Goal: Book appointment/travel/reservation

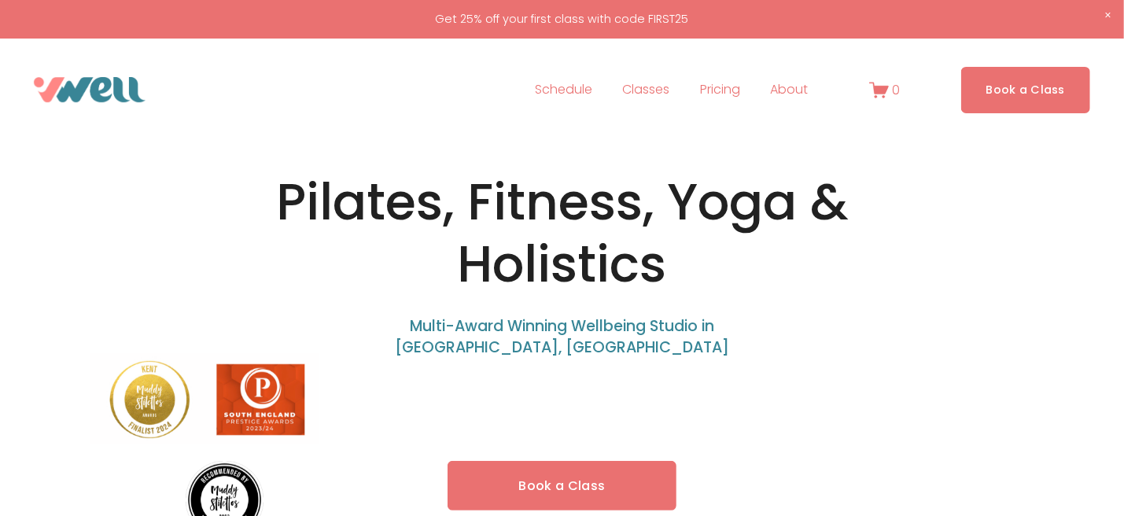
click at [995, 94] on link "Book a Class" at bounding box center [1026, 90] width 130 height 46
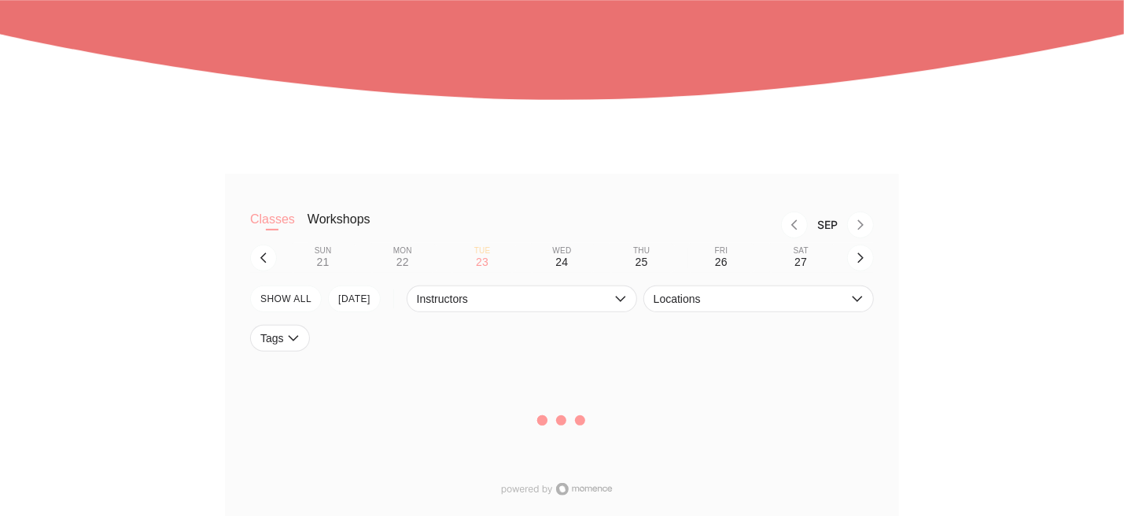
scroll to position [315, 0]
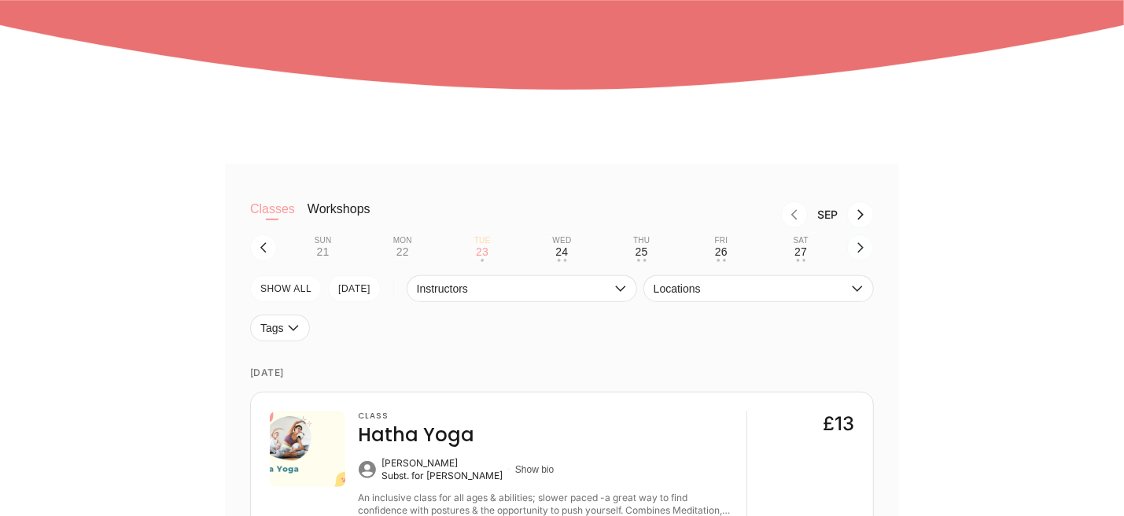
click at [865, 245] on icon "button" at bounding box center [860, 248] width 13 height 13
click at [478, 253] on div "30" at bounding box center [482, 251] width 13 height 13
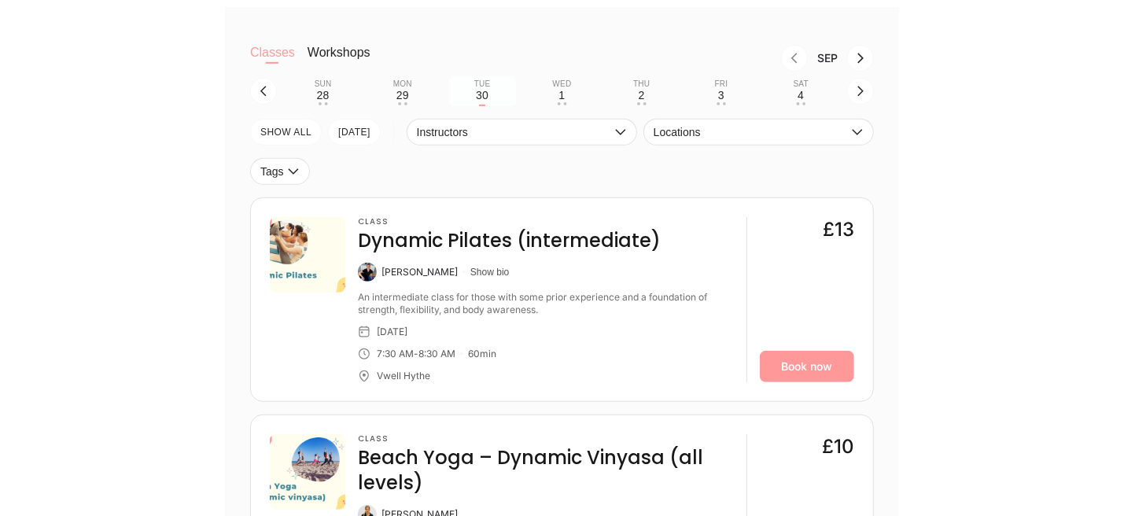
scroll to position [472, 0]
click at [571, 88] on div "Wed" at bounding box center [561, 83] width 19 height 9
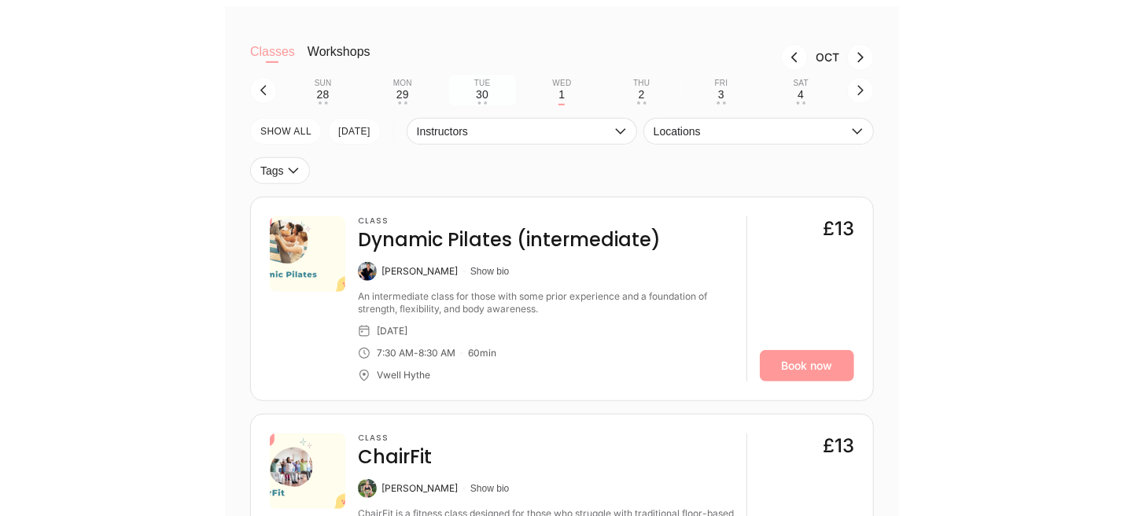
click at [482, 91] on div "30" at bounding box center [482, 94] width 13 height 13
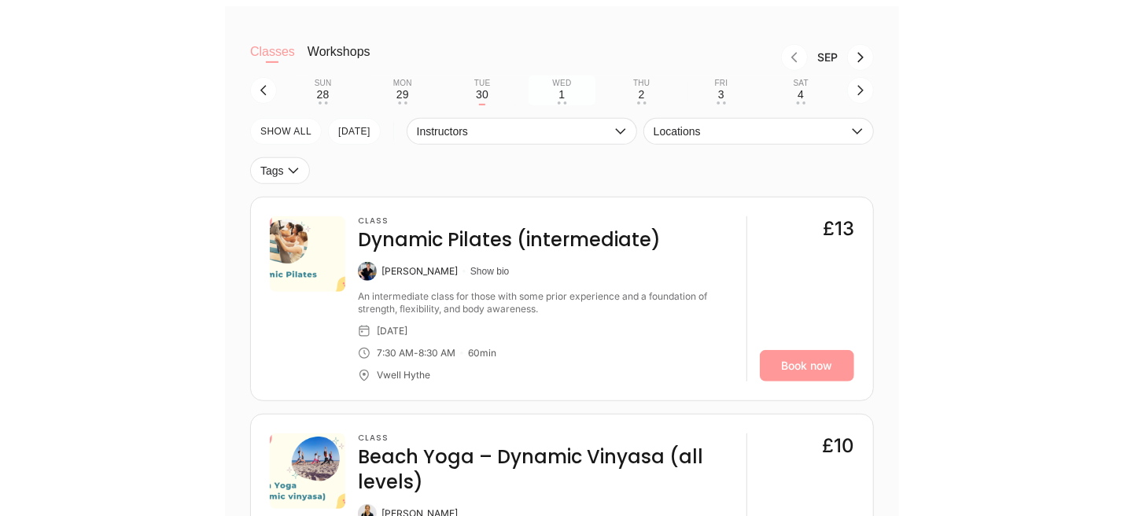
click at [548, 95] on button "Wed 1 • •" at bounding box center [562, 91] width 67 height 30
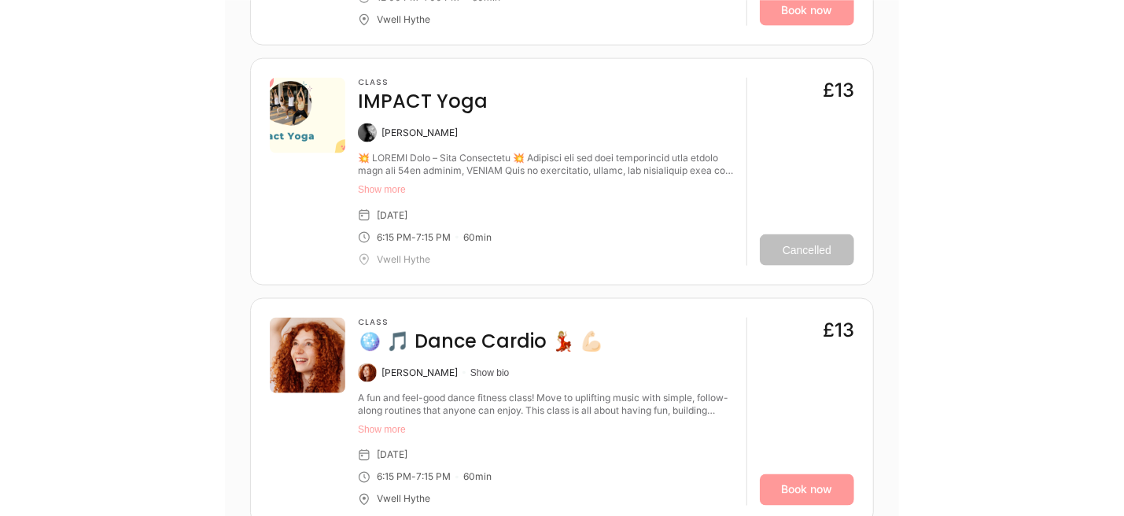
scroll to position [1259, 0]
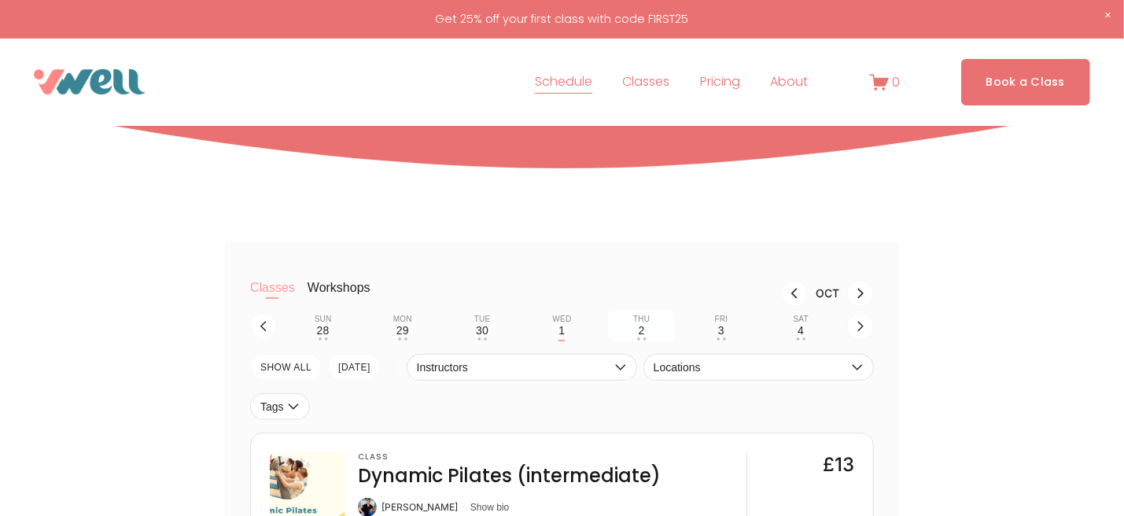
click at [634, 319] on div "Thu" at bounding box center [641, 319] width 17 height 9
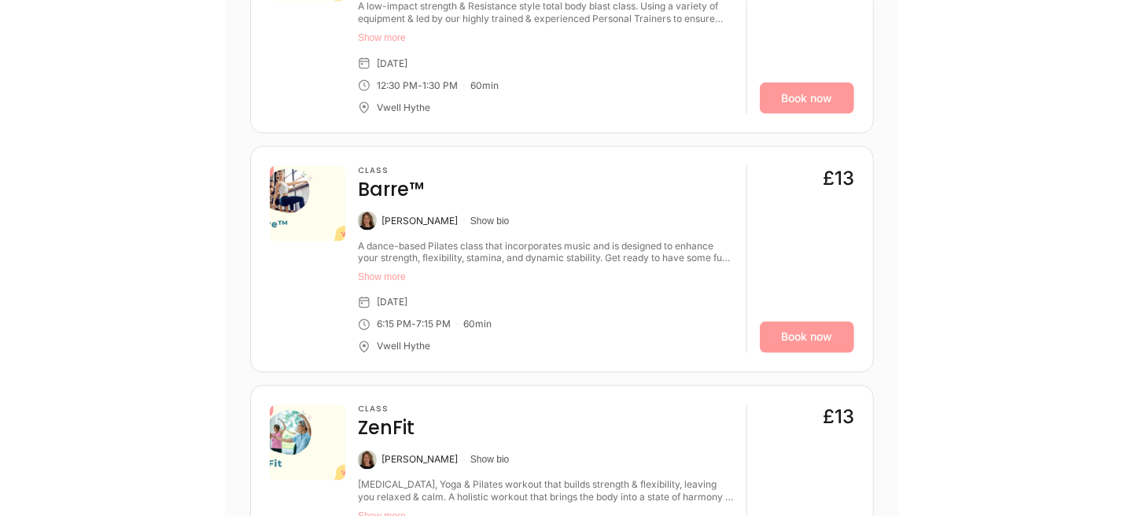
scroll to position [1494, 0]
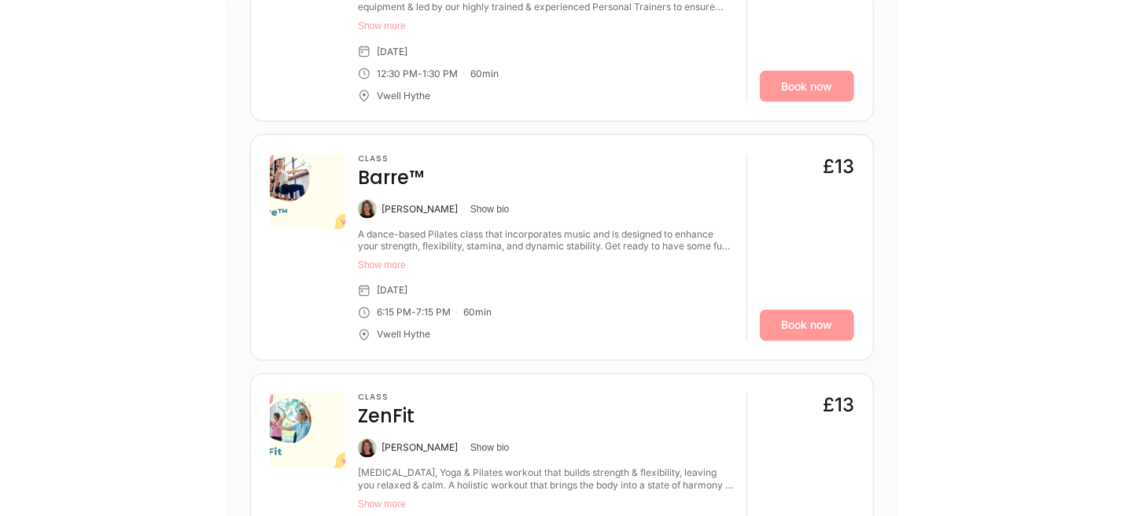
click at [392, 266] on button "Show more" at bounding box center [546, 266] width 376 height 13
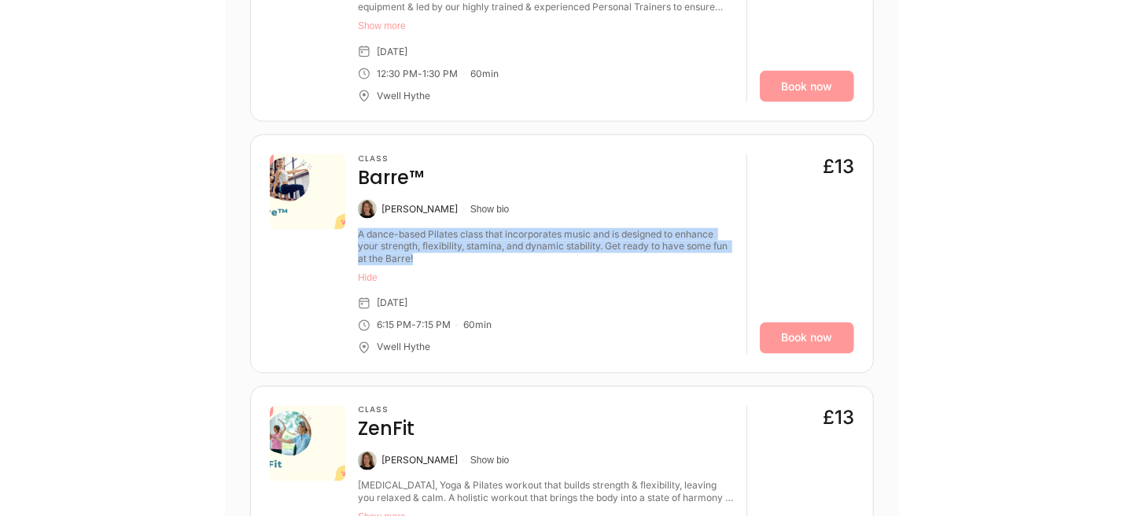
drag, startPoint x: 359, startPoint y: 227, endPoint x: 677, endPoint y: 257, distance: 319.3
click at [677, 257] on div "A dance-based Pilates class that incorporates music and is designed to enhance …" at bounding box center [546, 247] width 376 height 38
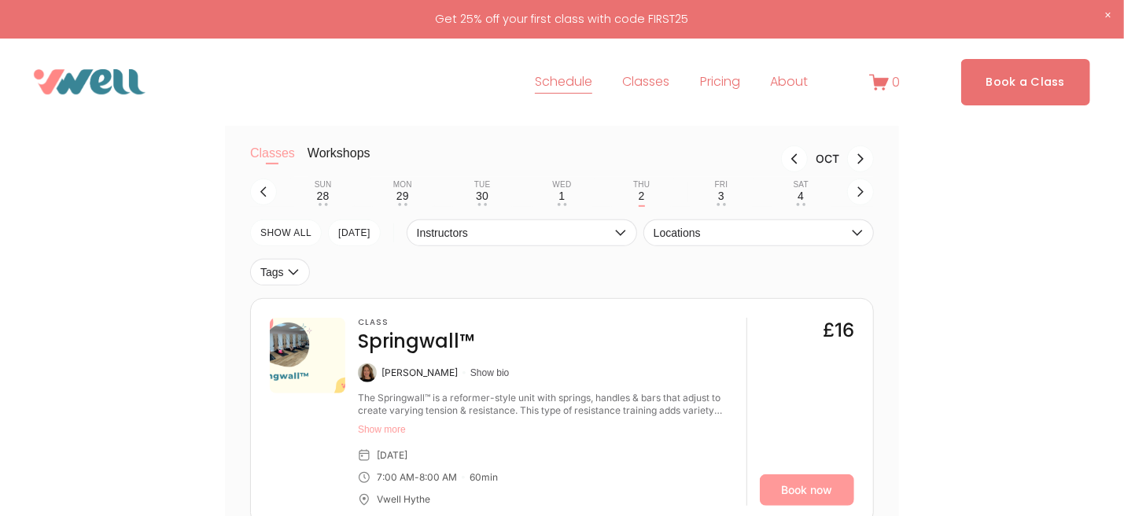
scroll to position [236, 0]
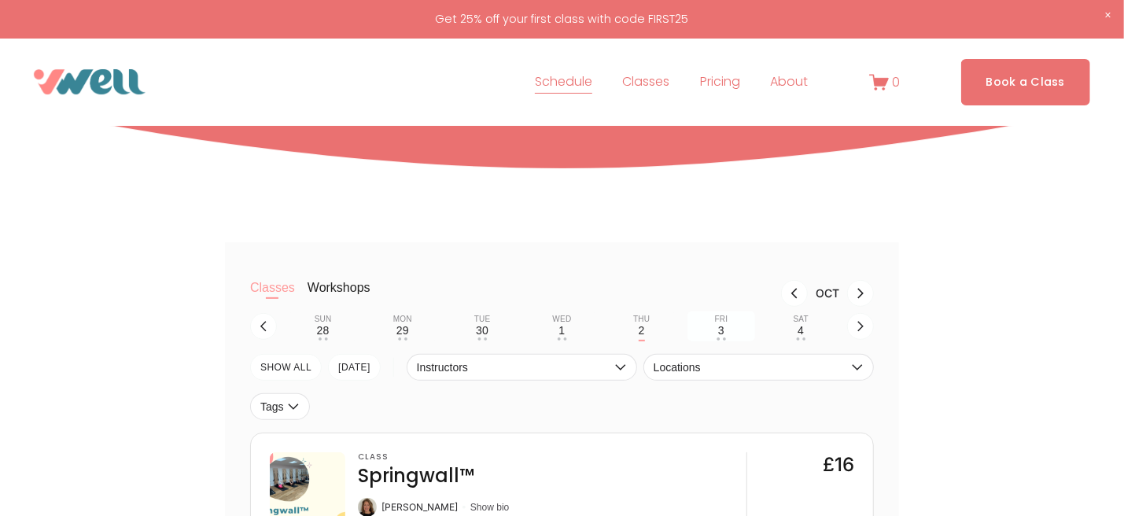
click at [712, 324] on button "Fri 3 • •" at bounding box center [721, 327] width 67 height 30
click at [474, 323] on div "Tue" at bounding box center [482, 319] width 17 height 9
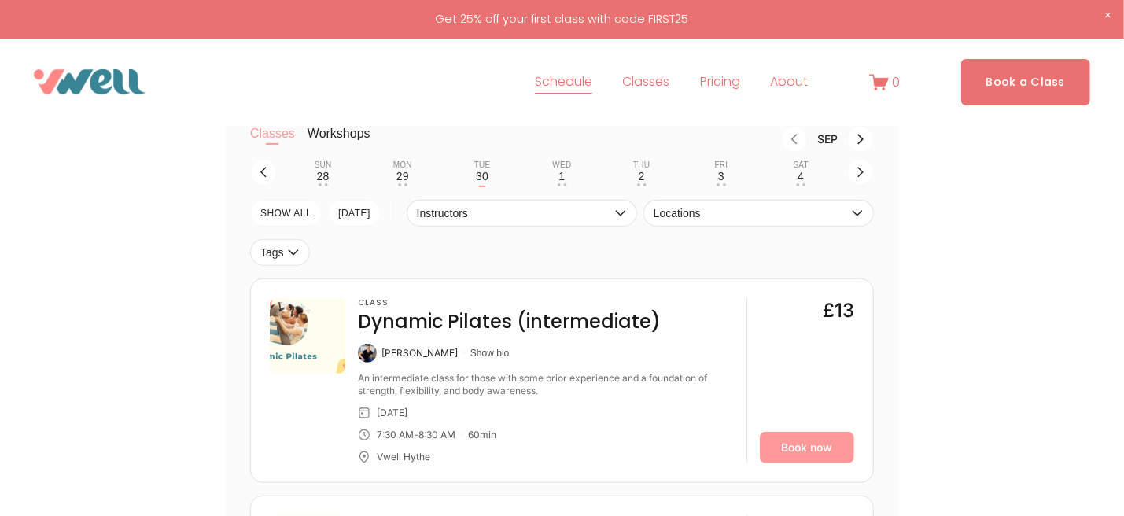
scroll to position [393, 0]
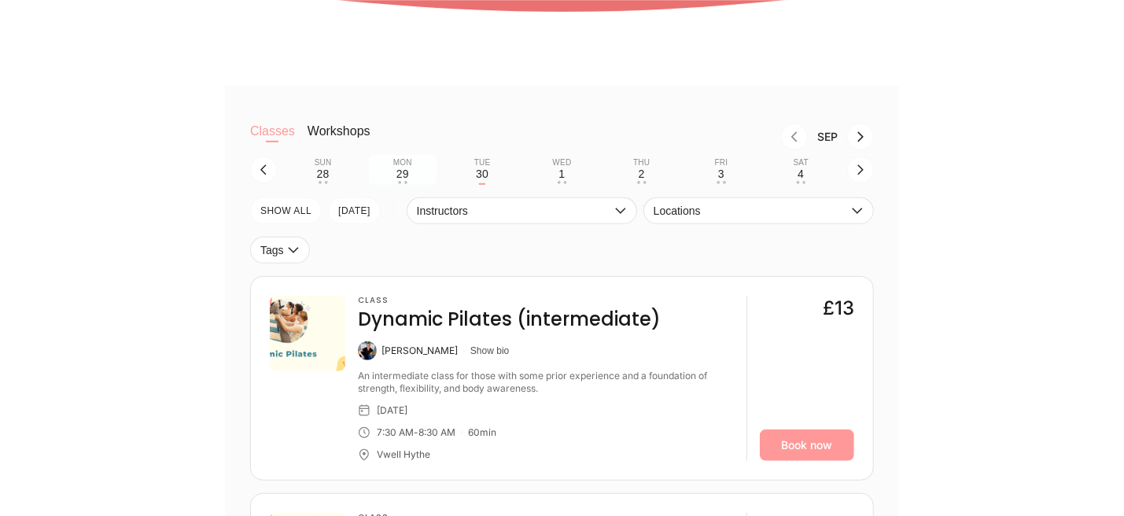
click at [400, 177] on div "29" at bounding box center [403, 174] width 13 height 13
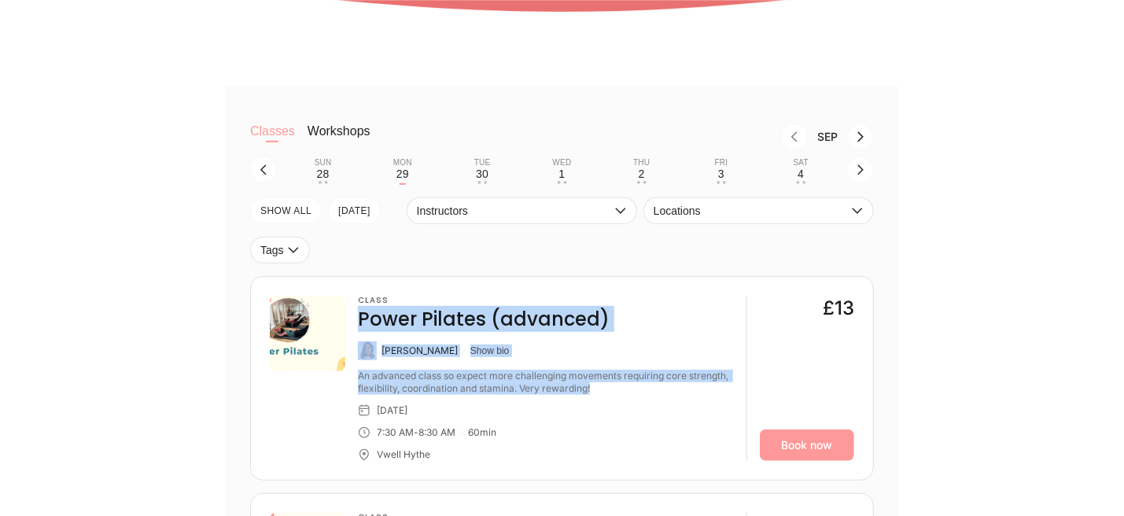
drag, startPoint x: 357, startPoint y: 309, endPoint x: 660, endPoint y: 387, distance: 312.8
click at [660, 387] on div "Class Power Pilates (advanced) [PERSON_NAME] Show bio An advanced class so expe…" at bounding box center [546, 378] width 376 height 165
click at [660, 387] on div "An advanced class so expect more challenging movements requiring core strength,…" at bounding box center [546, 382] width 376 height 25
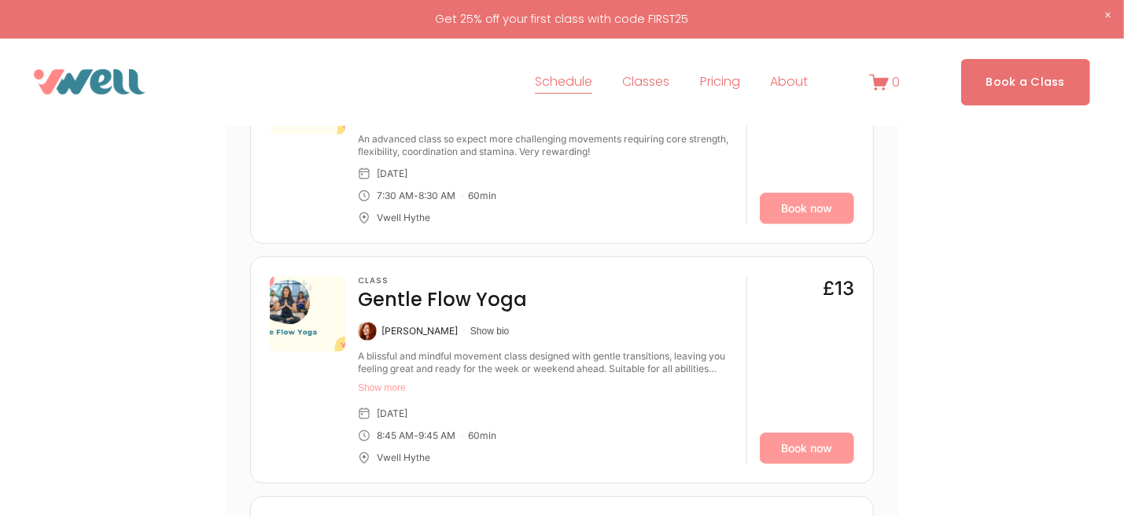
scroll to position [315, 0]
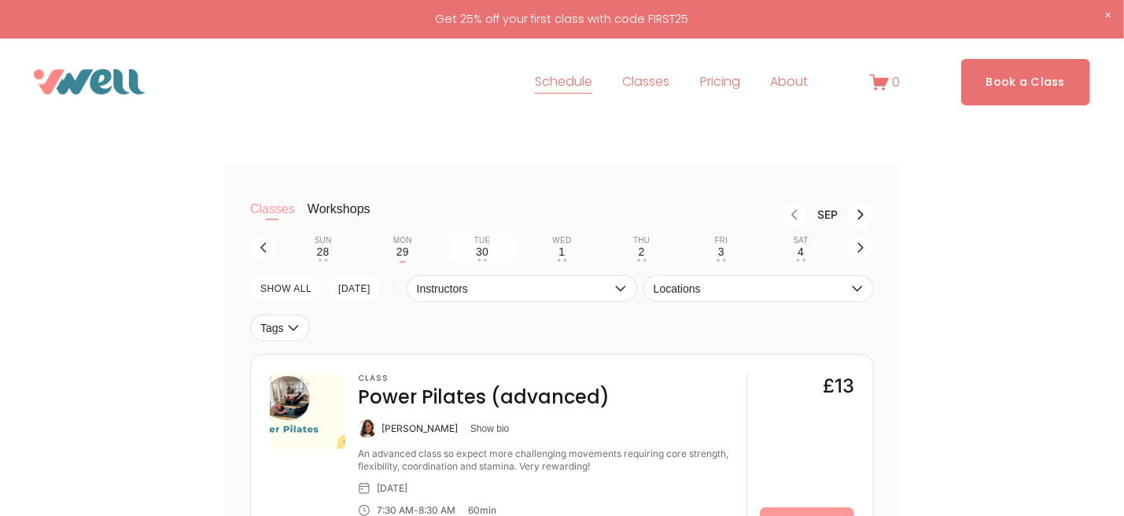
click at [483, 256] on div "30" at bounding box center [482, 251] width 13 height 13
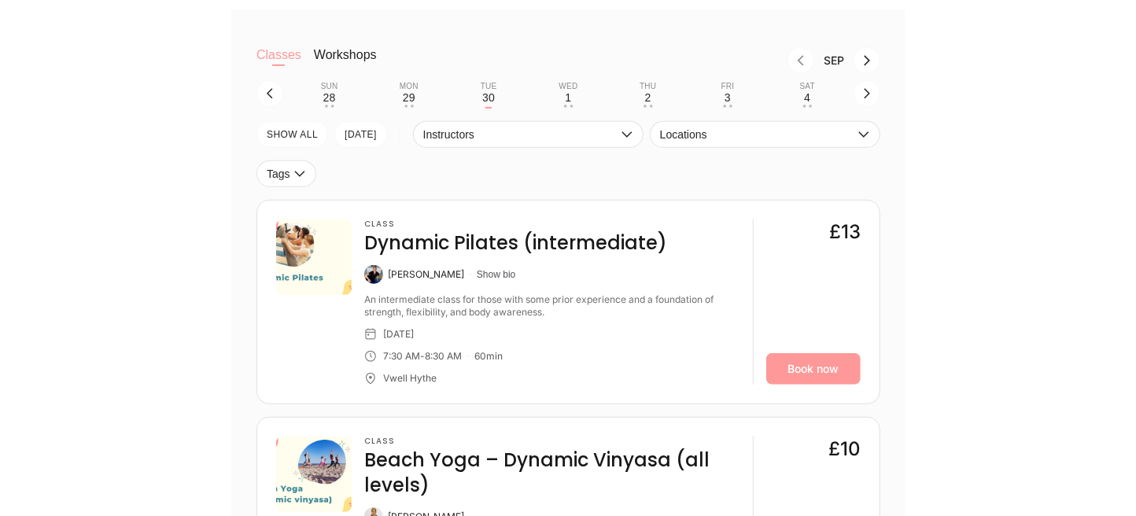
scroll to position [472, 0]
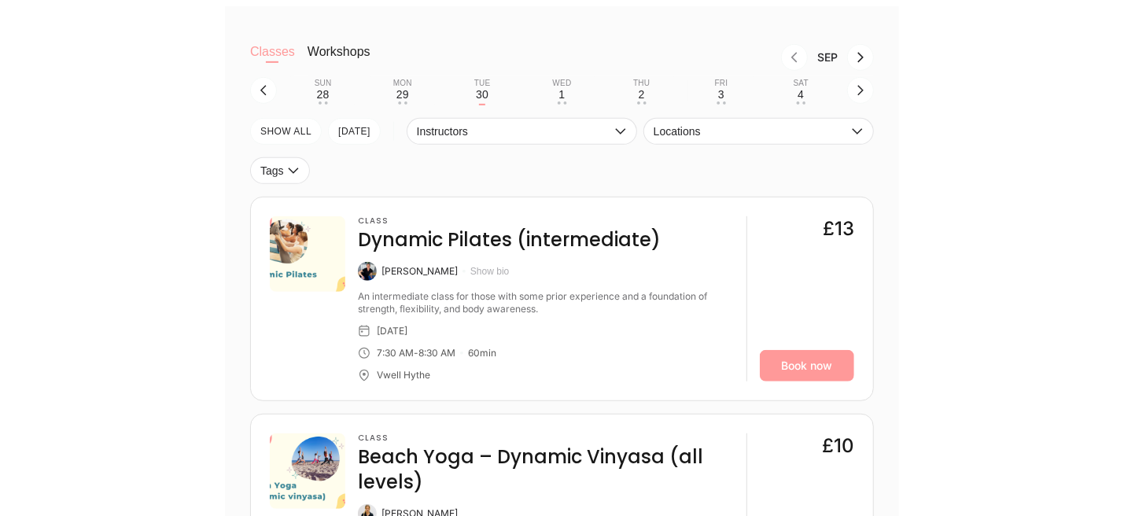
click at [500, 274] on button "Show bio" at bounding box center [490, 271] width 39 height 13
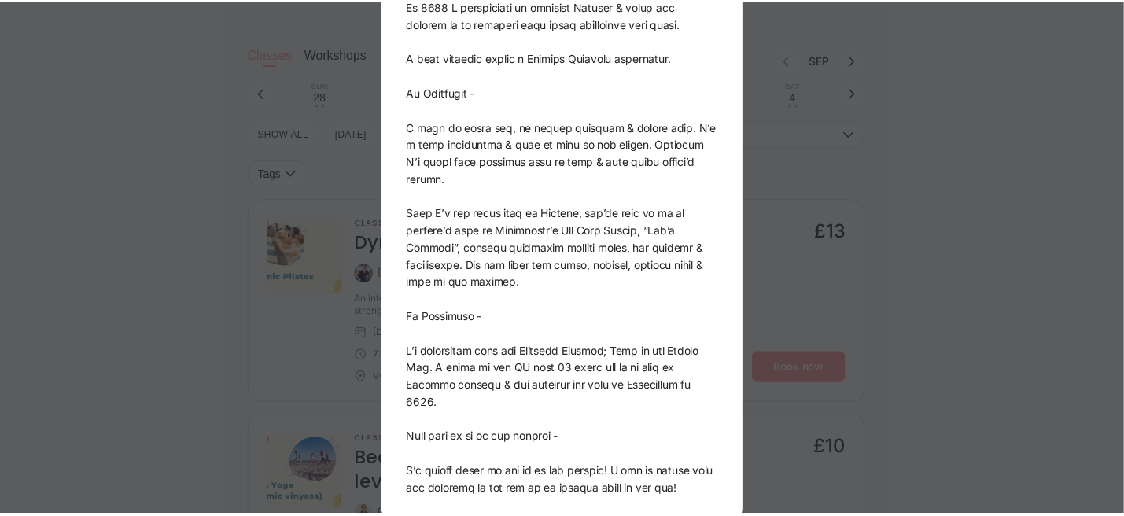
scroll to position [299, 0]
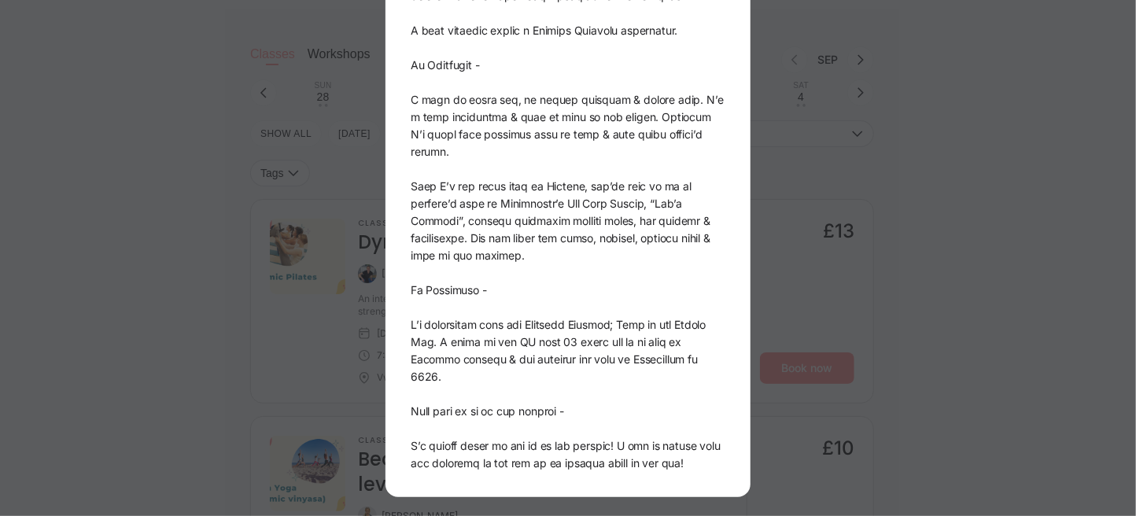
click at [803, 242] on div "[PERSON_NAME]" at bounding box center [568, 258] width 1136 height 516
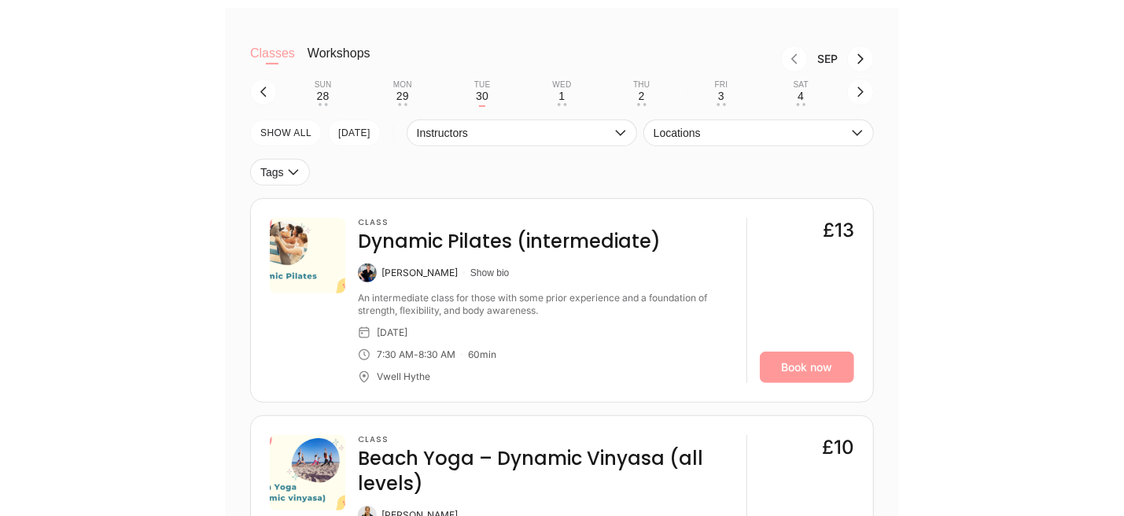
scroll to position [472, 0]
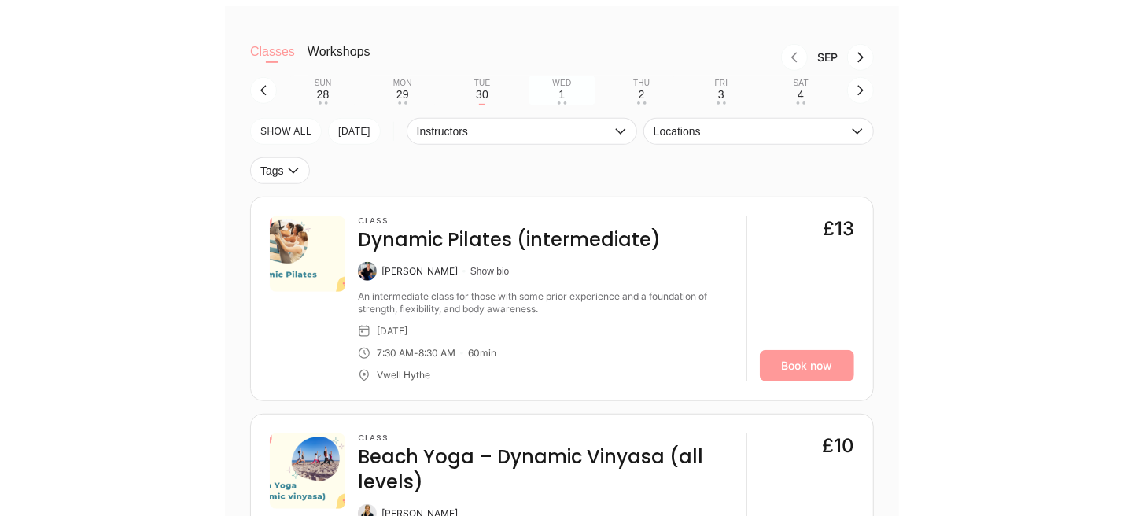
click at [562, 93] on div "1" at bounding box center [562, 94] width 6 height 13
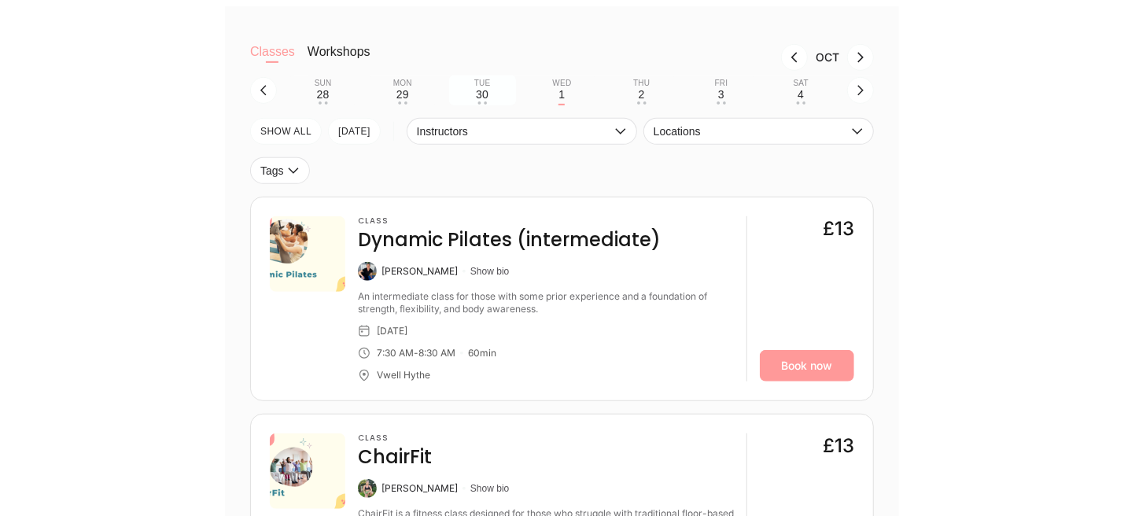
click at [479, 97] on div "30" at bounding box center [482, 94] width 13 height 13
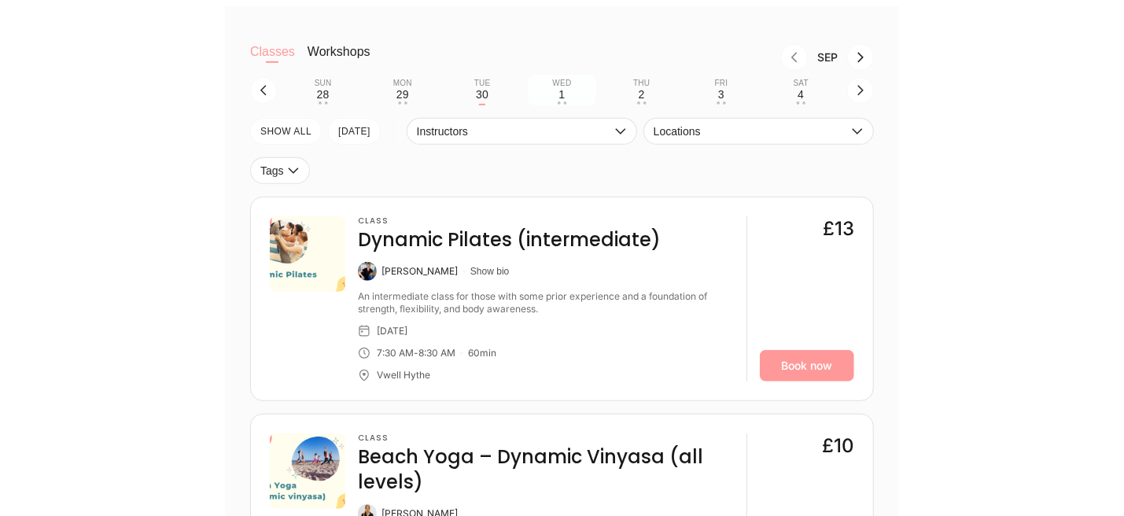
click at [543, 97] on button "Wed 1 • •" at bounding box center [562, 91] width 67 height 30
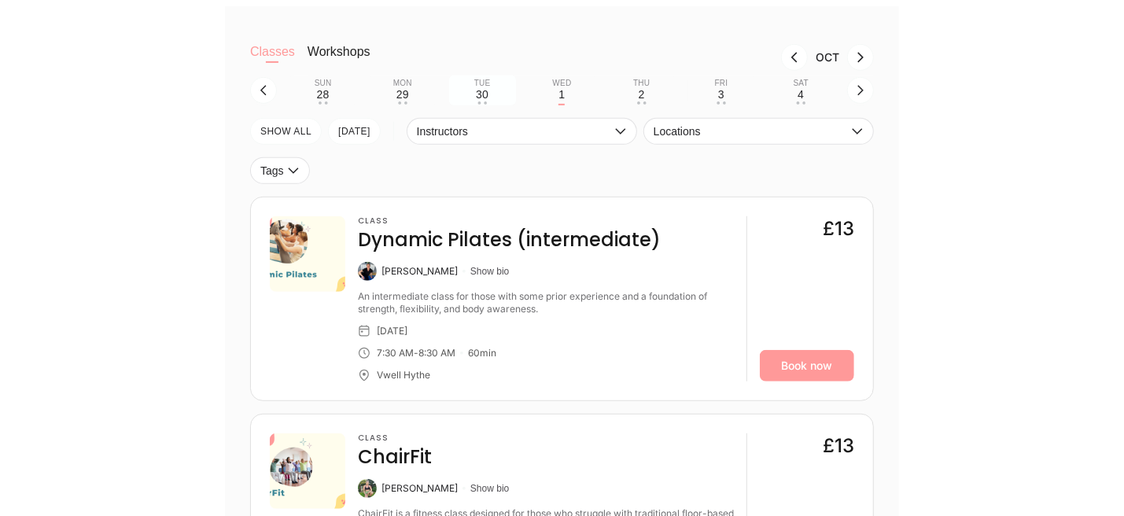
click at [479, 101] on div "30" at bounding box center [482, 94] width 13 height 13
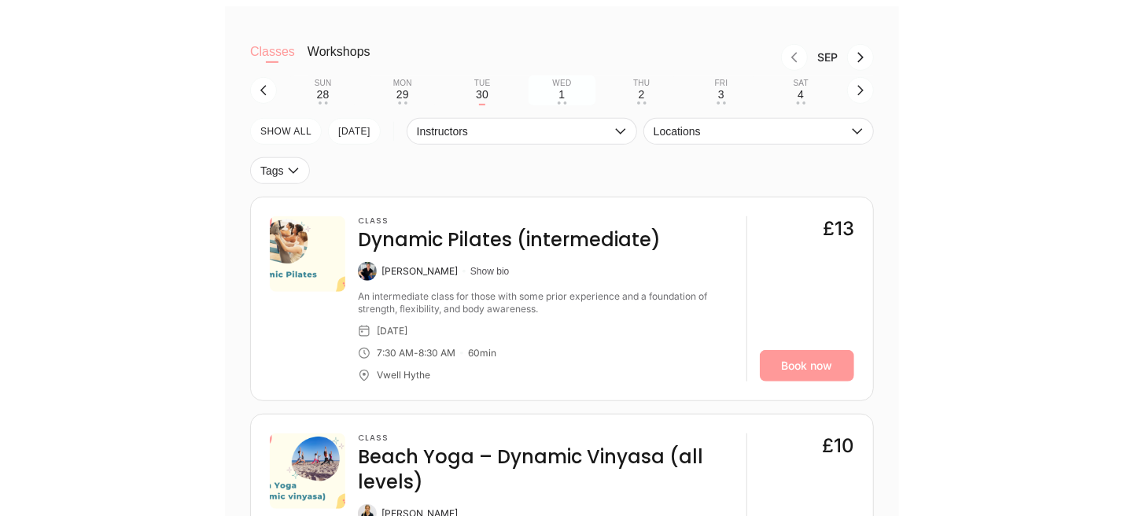
click at [553, 88] on div "Wed" at bounding box center [561, 83] width 19 height 9
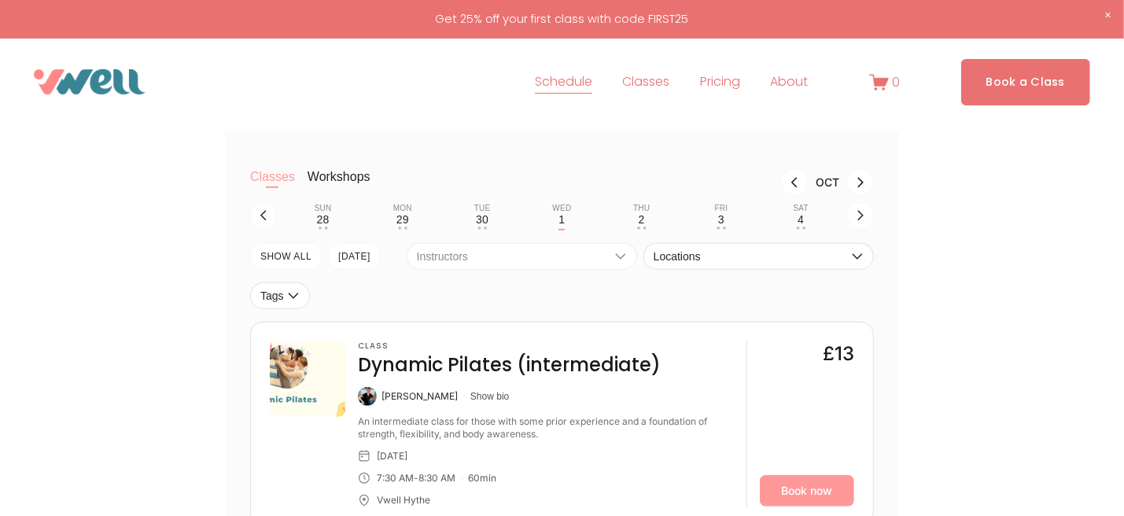
scroll to position [315, 0]
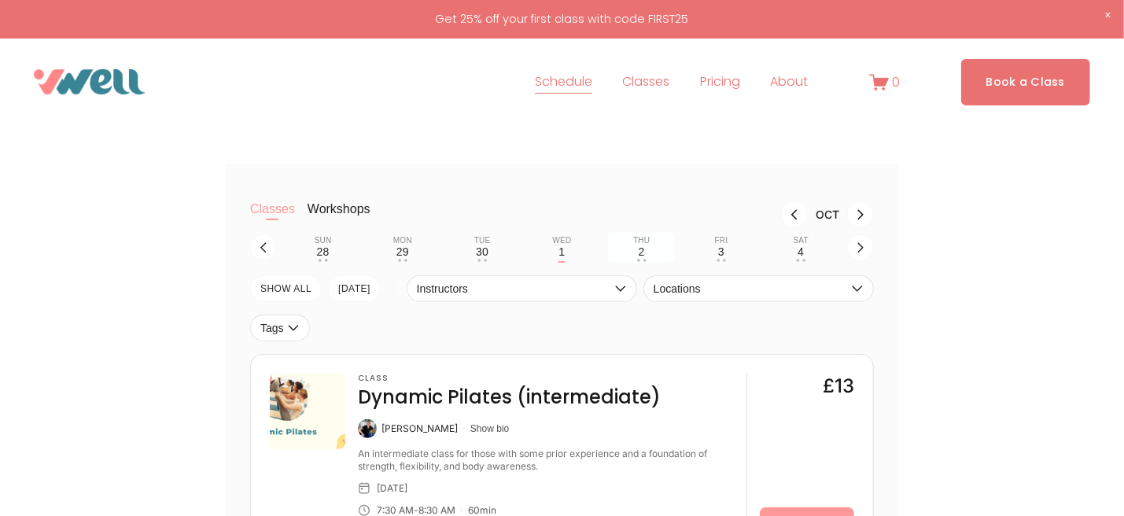
click at [633, 252] on button "Thu 2 • •" at bounding box center [641, 248] width 67 height 30
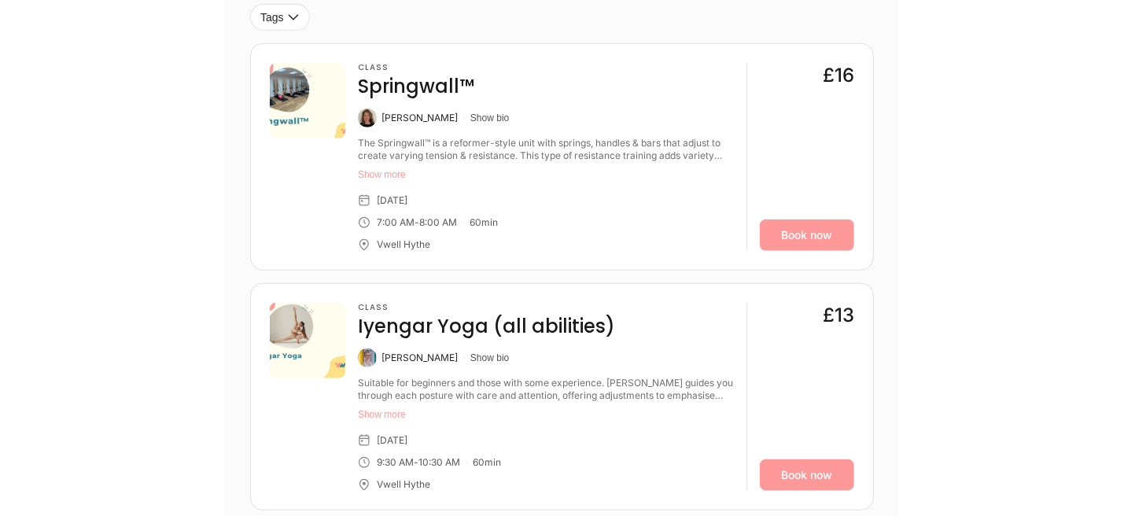
scroll to position [629, 0]
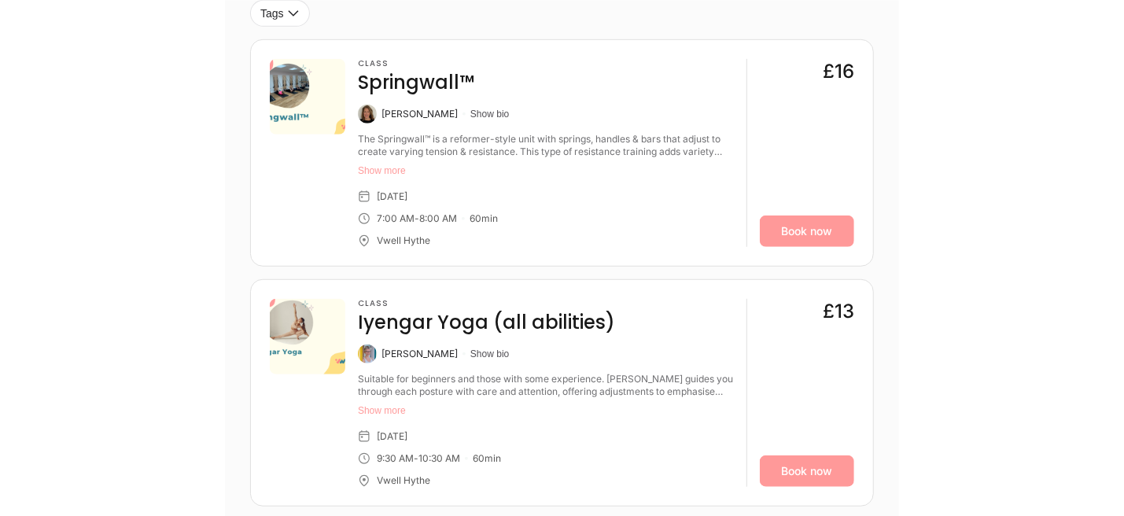
click at [400, 174] on button "Show more" at bounding box center [546, 170] width 376 height 13
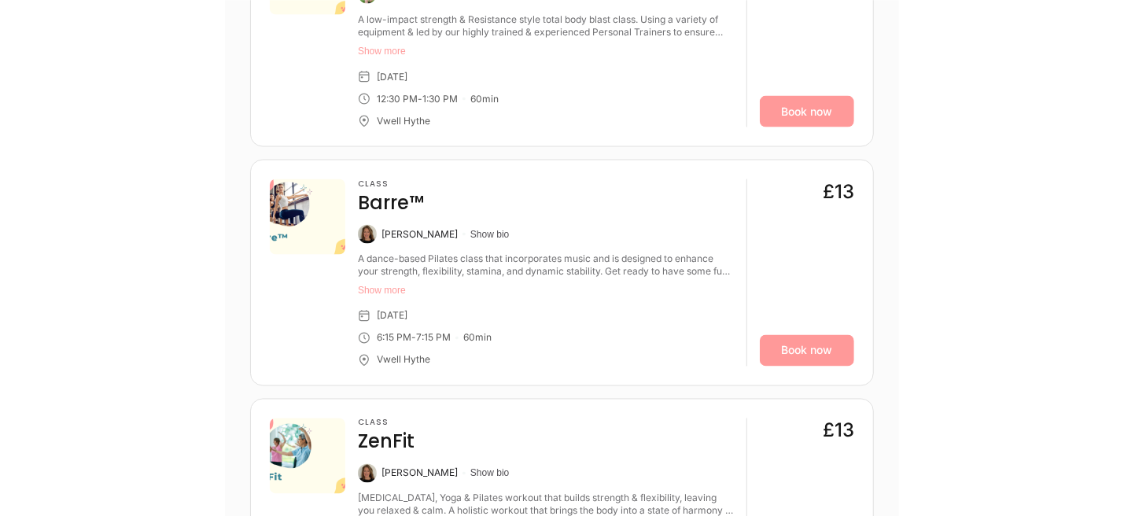
scroll to position [1494, 0]
click at [391, 289] on button "Show more" at bounding box center [546, 291] width 376 height 13
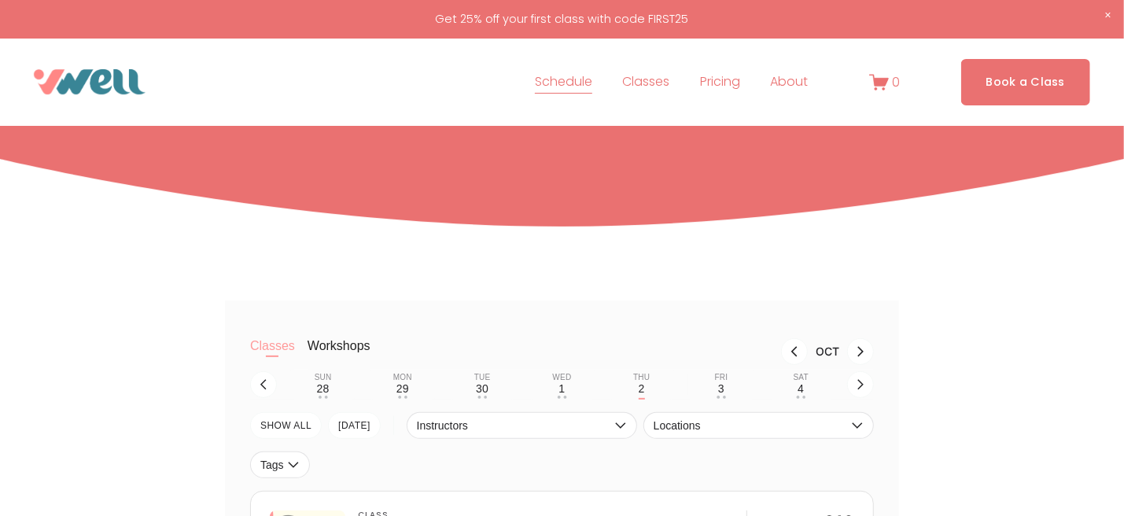
scroll to position [315, 0]
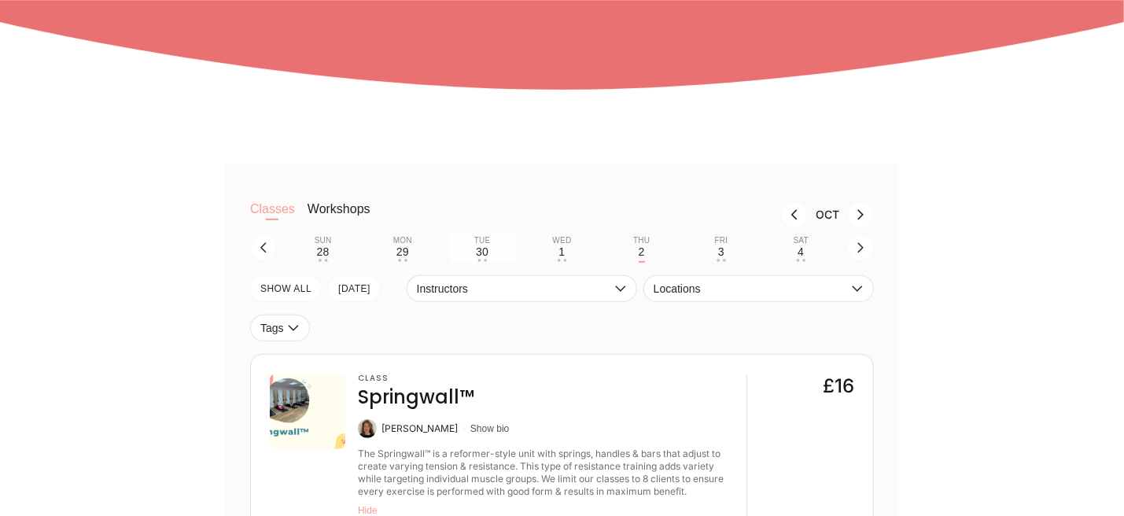
click at [485, 245] on div "Tue" at bounding box center [482, 240] width 17 height 9
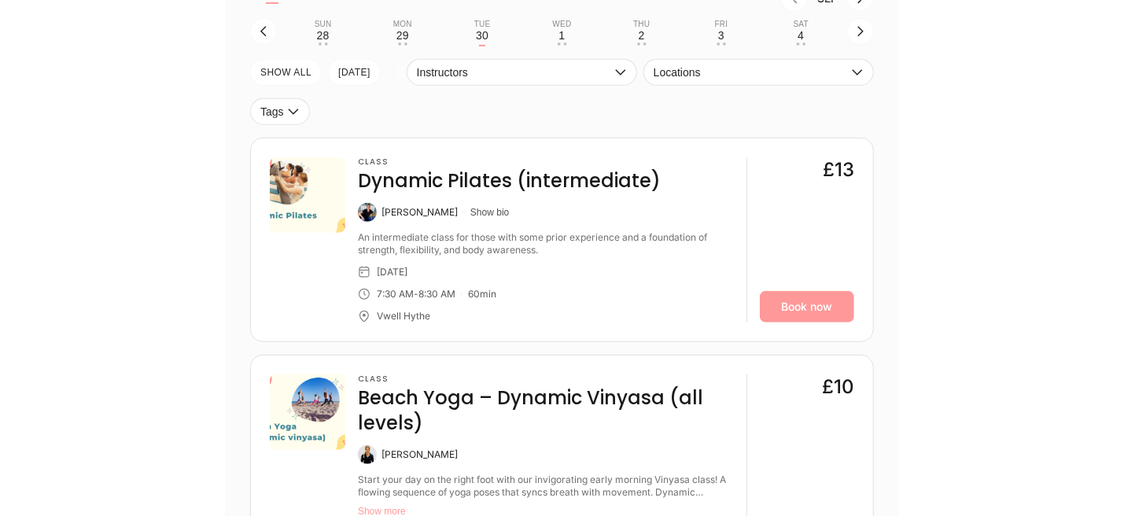
scroll to position [551, 0]
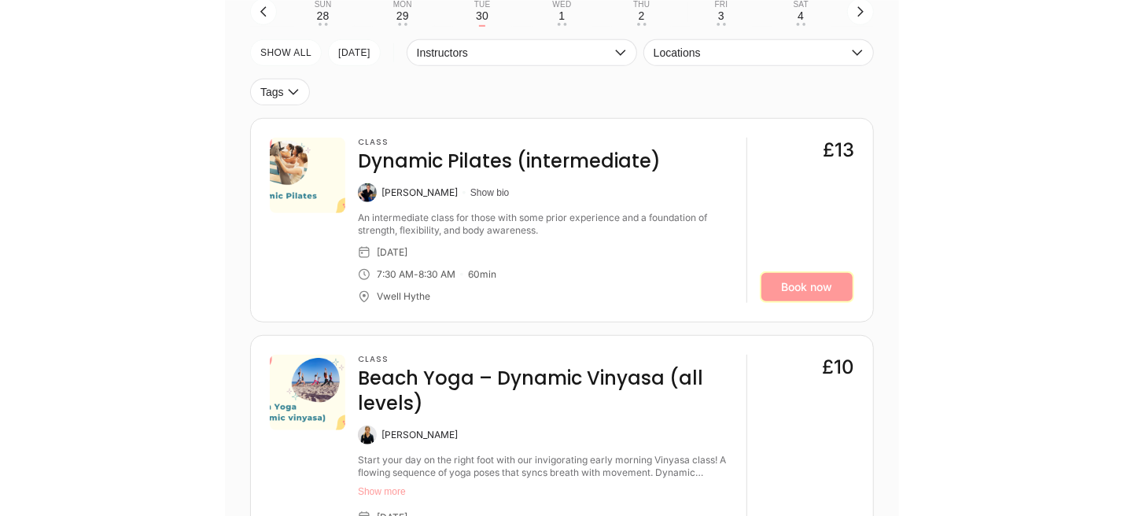
click at [806, 286] on link "Book now" at bounding box center [807, 286] width 94 height 31
